Goal: Entertainment & Leisure: Consume media (video, audio)

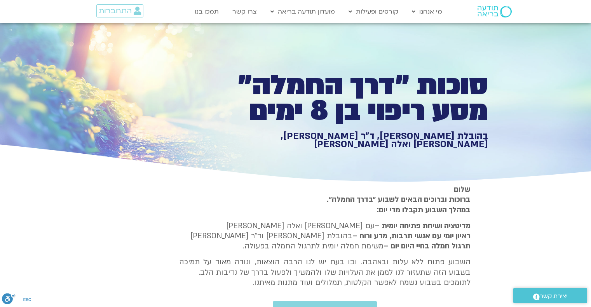
scroll to position [422, 0]
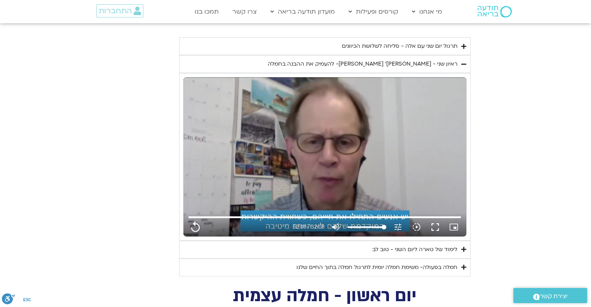
type input "1071.88"
type input "3128.933333"
type input "1071.88"
type input "3128.933333"
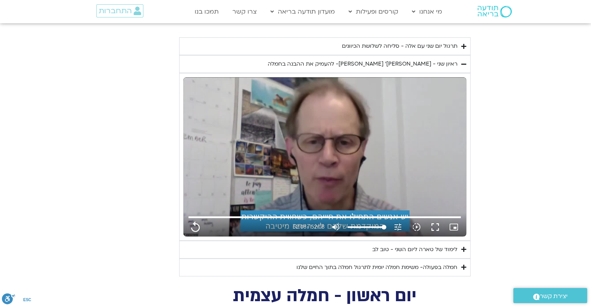
type input "1071.88"
type input "3128.933333"
type input "1071.88"
type input "3128.933333"
type input "1071.88"
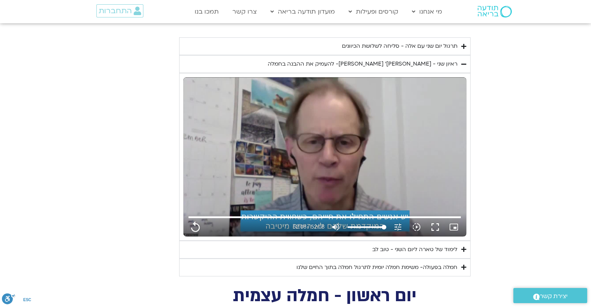
type input "3128.933333"
type input "1071.88"
type input "3128.933333"
type input "1071.88"
type input "3128.933333"
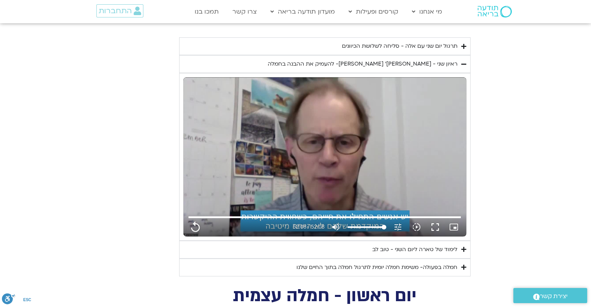
type input "1071.88"
type input "3128.933333"
type input "1071.88"
type input "3128.933333"
type input "1071.88"
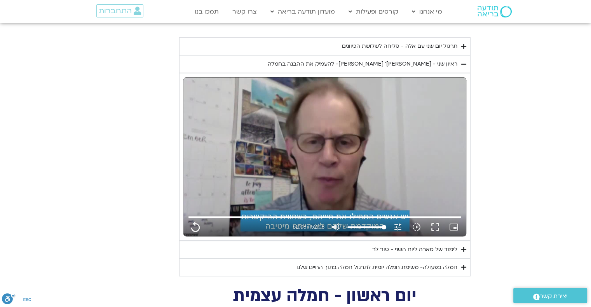
type input "3128.933333"
type input "1071.88"
type input "3128.933333"
type input "1071.88"
type input "3128.933333"
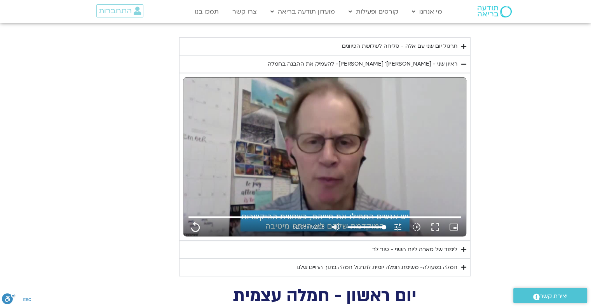
type input "1071.88"
type input "3128.933333"
type input "1071.88"
type input "3128.933333"
type input "1071.88"
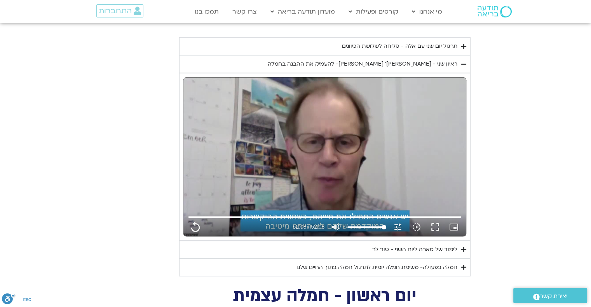
type input "3128.933333"
type input "1071.88"
type input "3128.933333"
type input "1071.88"
type input "3128.933333"
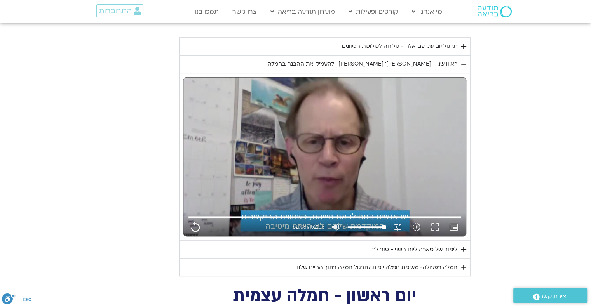
type input "1071.88"
type input "3128.933333"
type input "1071.88"
type input "3128.933333"
type input "1071.88"
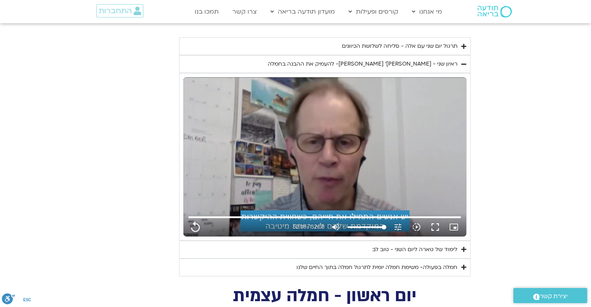
type input "3128.933333"
type input "1071.88"
type input "3128.933333"
type input "1071.88"
type input "3128.933333"
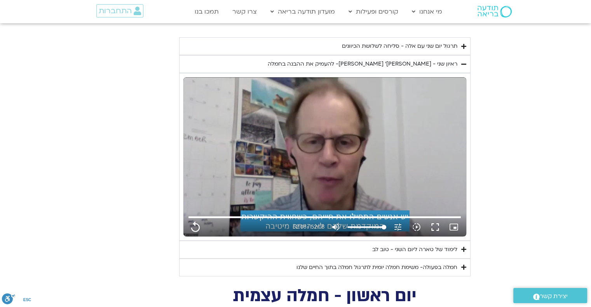
type input "1071.88"
type input "3128.933333"
type input "1071.88"
type input "3128.933333"
type input "1071.88"
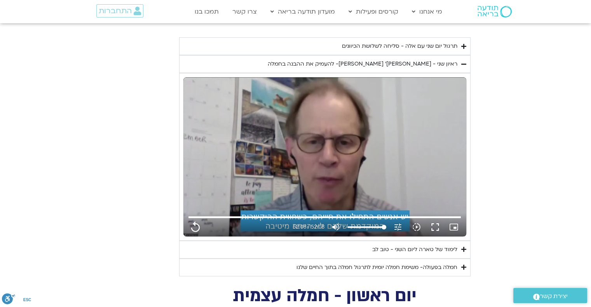
type input "3128.933333"
type input "1071.88"
type input "3128.933333"
type input "1071.88"
type input "3128.933333"
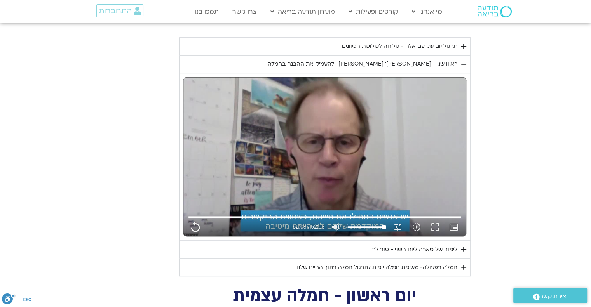
type input "1071.88"
type input "3128.933333"
type input "1071.88"
type input "3128.933333"
type input "1071.88"
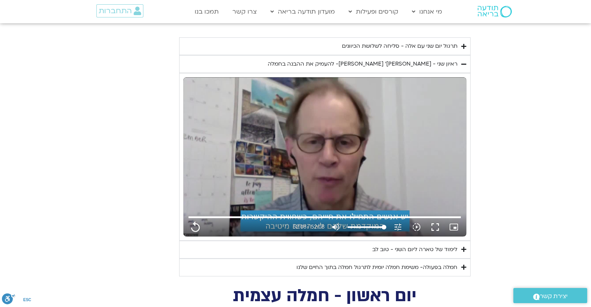
type input "3128.933333"
type input "1071.88"
type input "3128.933333"
type input "1071.88"
type input "3128.933333"
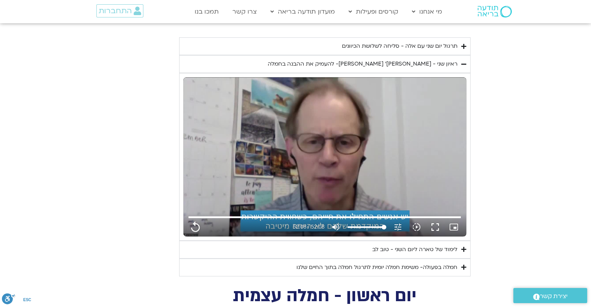
type input "1071.88"
type input "3128.933333"
type input "1071.88"
type input "3128.933333"
type input "1071.88"
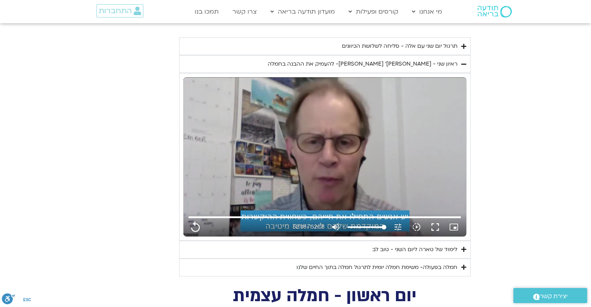
type input "3128.933333"
type input "1071.88"
type input "3128.933333"
type input "1071.88"
type input "3128.933333"
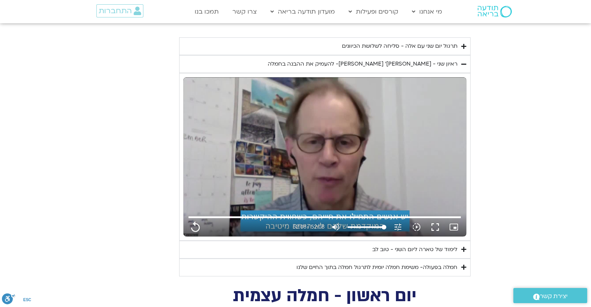
type input "1071.88"
type input "3128.933333"
type input "1071.88"
type input "3128.933333"
type input "1071.88"
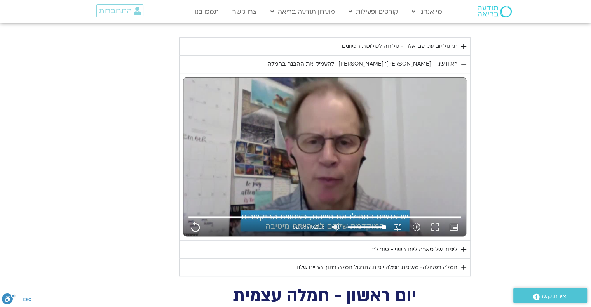
type input "3128.933333"
type input "1071.88"
type input "3128.933333"
type input "1071.88"
type input "3128.933333"
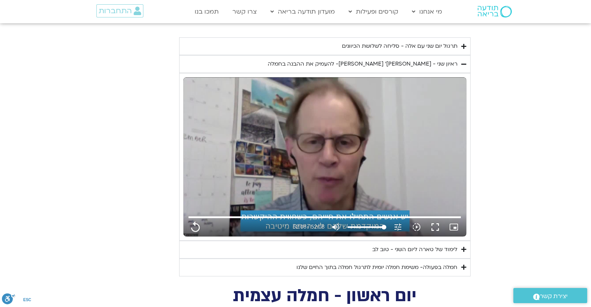
type input "1071.88"
type input "3128.933333"
type input "1071.88"
type input "3128.933333"
type input "1071.88"
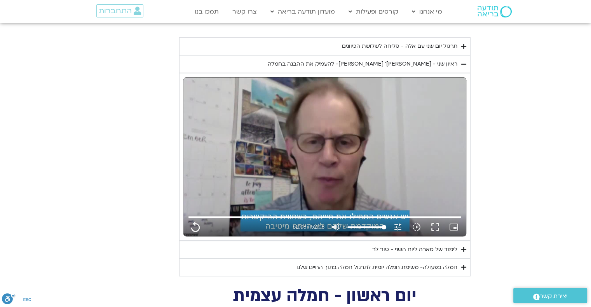
type input "3128.933333"
type input "1071.88"
type input "3128.933333"
type input "1071.88"
type input "3128.933333"
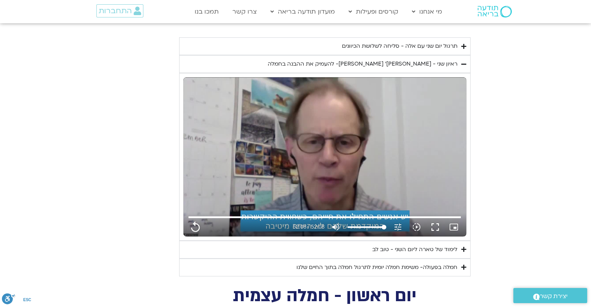
type input "1071.88"
type input "3128.933333"
type input "1071.88"
type input "3128.933333"
type input "1071.88"
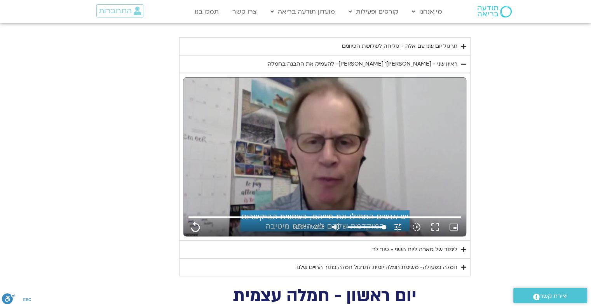
type input "3128.933333"
type input "1071.88"
type input "3128.933333"
type input "1071.88"
type input "3128.933333"
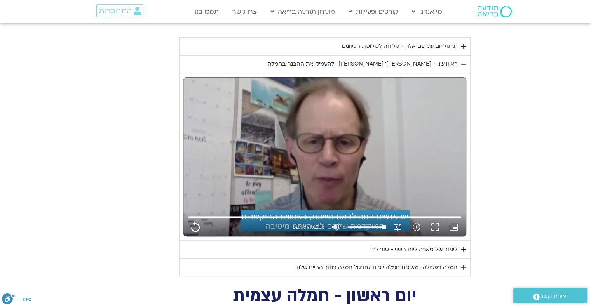
type input "1071.88"
type input "3128.933333"
type input "1071.88"
type input "3128.933333"
type input "1071.88"
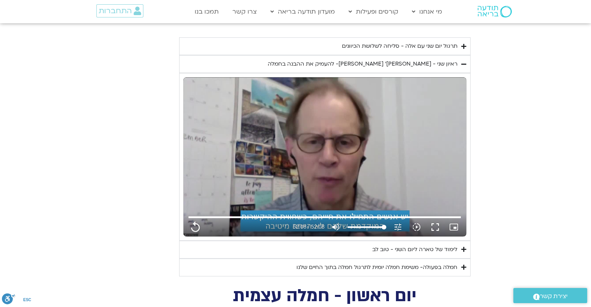
type input "3128.933333"
type input "1071.88"
type input "3128.933333"
type input "1071.88"
type input "3128.933333"
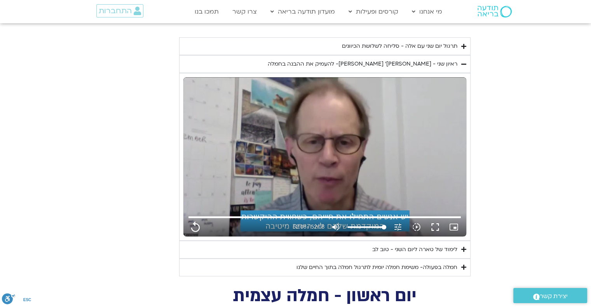
type input "1071.88"
type input "3128.933333"
type input "1071.88"
type input "3128.933333"
type input "1071.88"
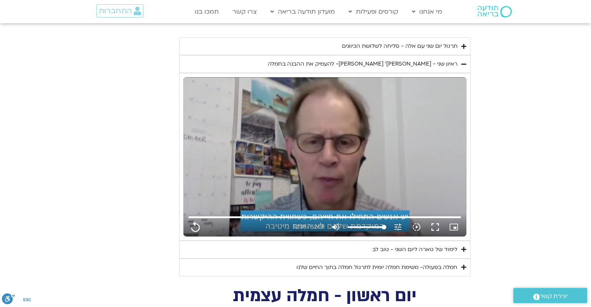
type input "3128.933333"
type input "1071.88"
type input "3128.933333"
type input "1071.88"
type input "3128.933333"
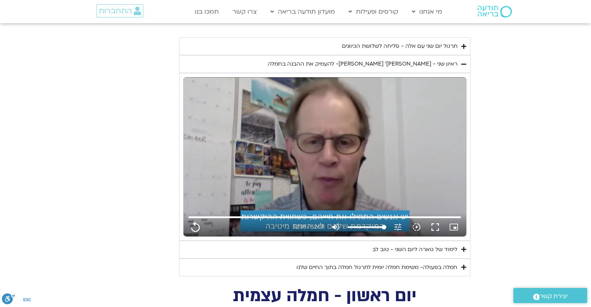
type input "1071.88"
type input "3128.933333"
type input "1071.88"
type input "3128.933333"
type input "1071.88"
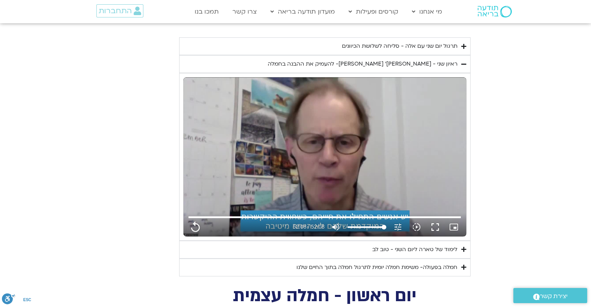
type input "3128.933333"
type input "1071.88"
type input "3128.933333"
type input "1071.88"
type input "3128.933333"
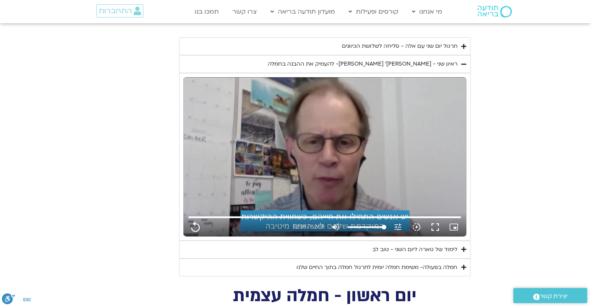
type input "1071.88"
type input "3128.933333"
type input "1071.88"
type input "3128.933333"
type input "1071.88"
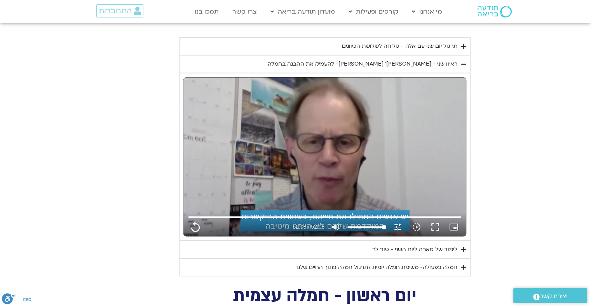
type input "3128.933333"
type input "1071.88"
type input "3128.933333"
type input "1071.88"
type input "3128.933333"
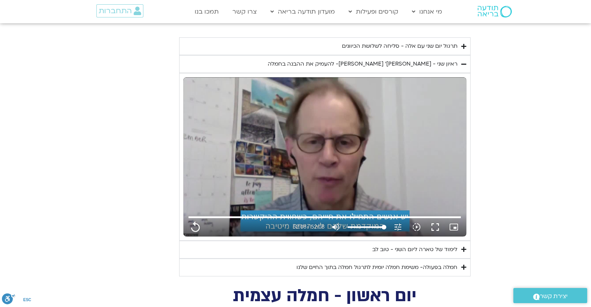
type input "1071.88"
type input "3128.933333"
type input "1071.88"
type input "3128.933333"
type input "1071.88"
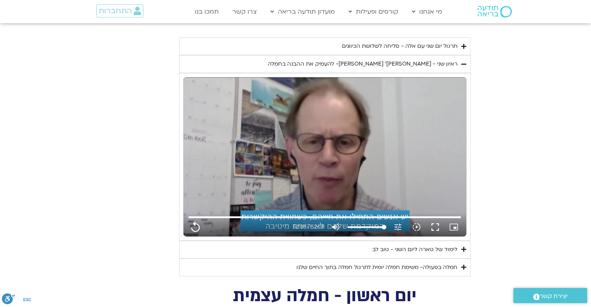
type input "3128.933333"
type input "1071.88"
type input "3128.933333"
type input "1071.88"
type input "3128.933333"
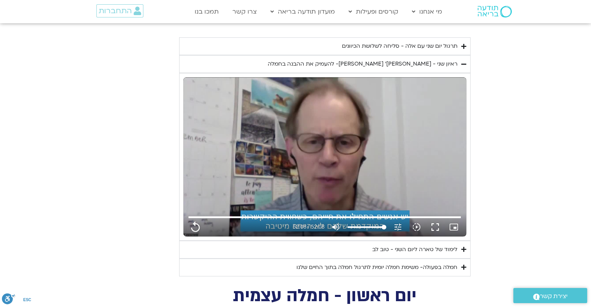
type input "1071.88"
type input "3128.933333"
type input "1071.88"
type input "3128.933333"
type input "1071.88"
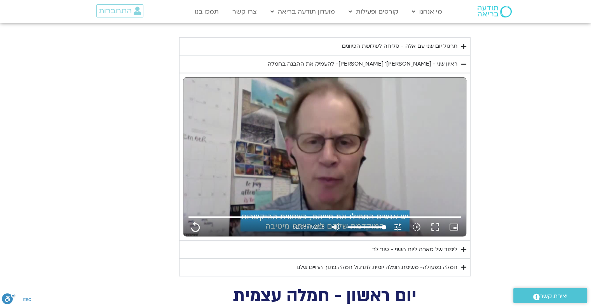
type input "3128.933333"
type input "1071.88"
type input "3128.933333"
type input "1071.88"
type input "3128.933333"
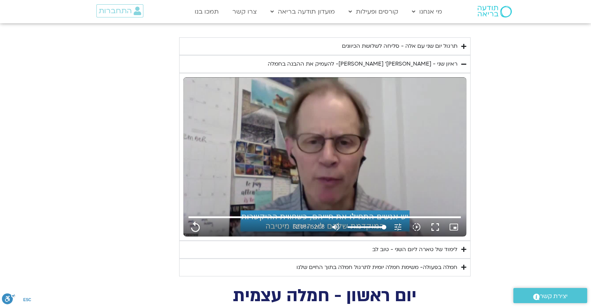
type input "1071.88"
type input "3128.933333"
type input "1071.88"
type input "3128.933333"
type input "1071.88"
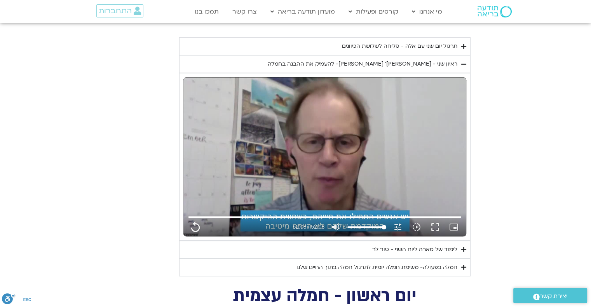
type input "3128.933333"
type input "1071.88"
type input "3128.933333"
type input "1071.88"
type input "3128.933333"
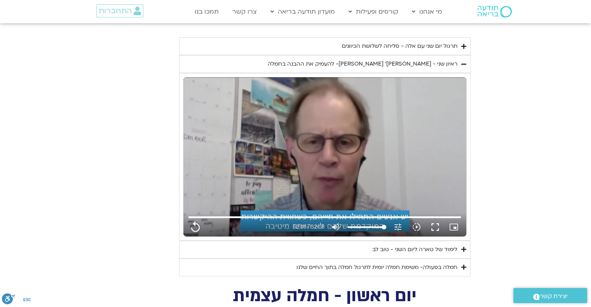
type input "1071.88"
type input "3128.933333"
type input "1071.88"
type input "3128.933333"
type input "1071.88"
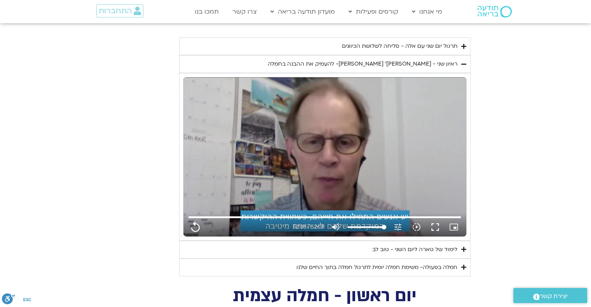
type input "3128.933333"
type input "1071.88"
type input "3128.933333"
type input "1071.88"
type input "3128.933333"
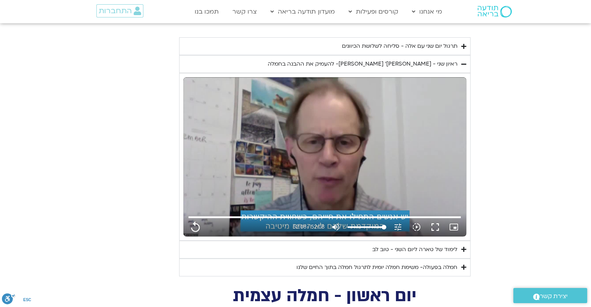
type input "1071.88"
type input "3128.933333"
type input "1071.88"
type input "3128.933333"
type input "1071.88"
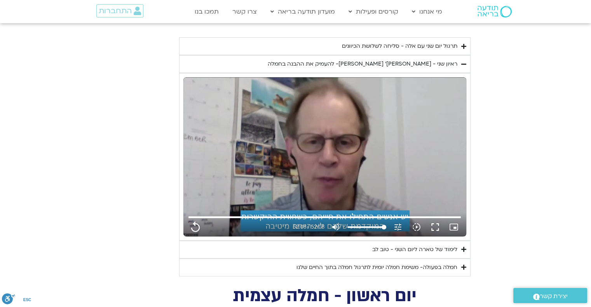
type input "3128.933333"
type input "1071.88"
type input "3128.933333"
type input "1071.88"
type input "3128.933333"
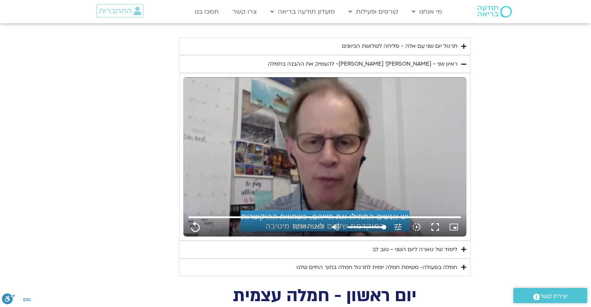
type input "1071.88"
type input "3128.933333"
type input "1071.88"
type input "3128.933333"
type input "1071.88"
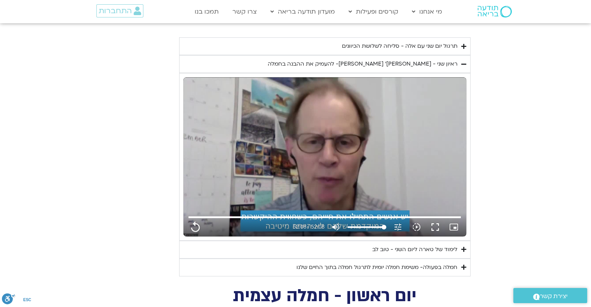
type input "3128.933333"
